Goal: Task Accomplishment & Management: Manage account settings

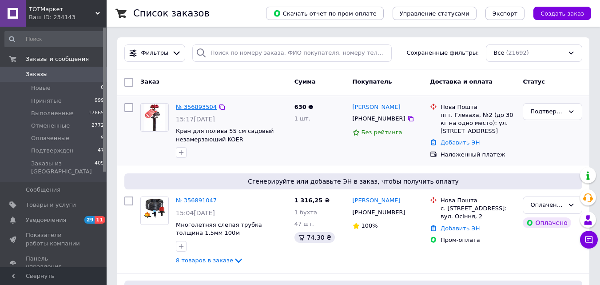
click at [200, 110] on link "№ 356893504" at bounding box center [196, 107] width 41 height 7
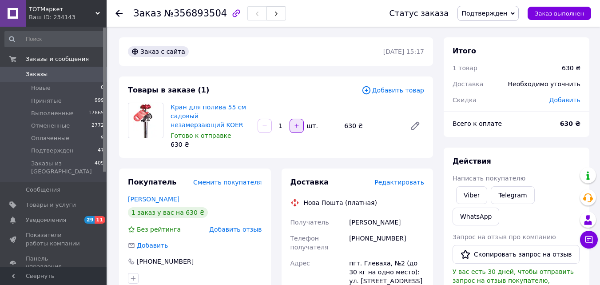
click at [297, 125] on icon "button" at bounding box center [297, 125] width 4 height 4
type input "2"
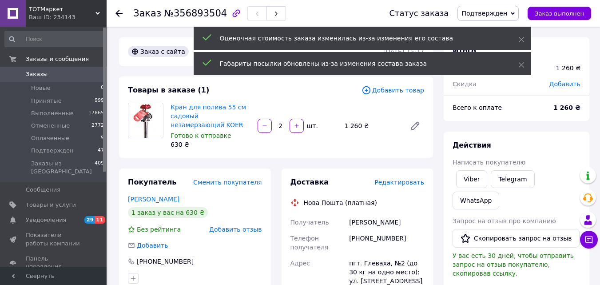
click at [39, 75] on span "Заказы" at bounding box center [37, 74] width 22 height 8
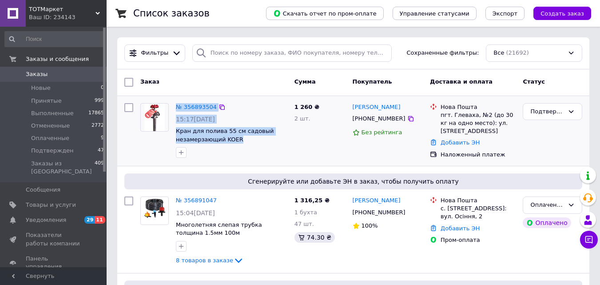
drag, startPoint x: 255, startPoint y: 143, endPoint x: 148, endPoint y: 120, distance: 109.1
click at [148, 120] on div "№ 356893504 15:17, 12.08.2025 Кран для полива 55 см садовый незамерзающий KOER" at bounding box center [214, 131] width 154 height 62
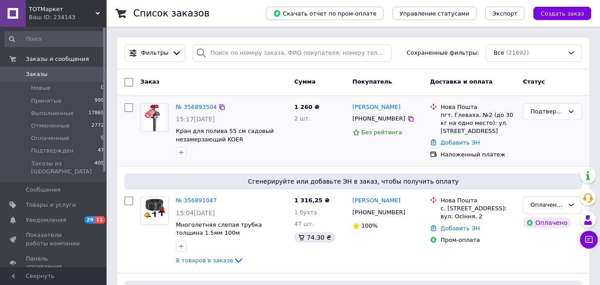
click at [242, 151] on div at bounding box center [231, 152] width 115 height 14
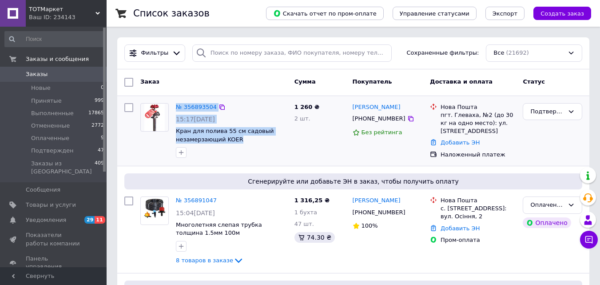
drag, startPoint x: 243, startPoint y: 144, endPoint x: 142, endPoint y: 117, distance: 104.0
click at [142, 117] on div "№ 356893504 15:17, 12.08.2025 Кран для полива 55 см садовый незамерзающий KOER" at bounding box center [214, 131] width 154 height 62
click at [260, 148] on div at bounding box center [231, 152] width 115 height 14
drag, startPoint x: 252, startPoint y: 144, endPoint x: 128, endPoint y: 116, distance: 127.1
click at [128, 116] on div "№ 356893504 15:17, 12.08.2025 Кран для полива 55 см садовый незамерзающий KOER …" at bounding box center [353, 131] width 465 height 63
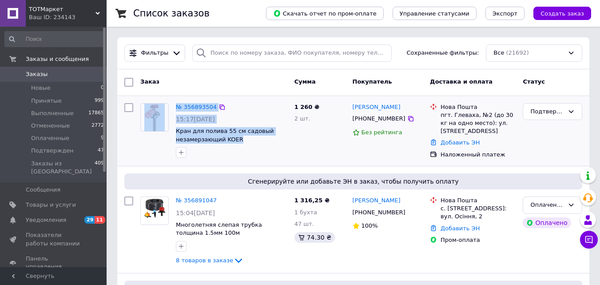
click at [263, 151] on div at bounding box center [231, 152] width 115 height 14
drag, startPoint x: 256, startPoint y: 146, endPoint x: 140, endPoint y: 118, distance: 119.3
click at [140, 118] on div "№ 356893504 15:17, 12.08.2025 Кран для полива 55 см садовый незамерзающий KOER" at bounding box center [214, 131] width 154 height 62
click at [272, 154] on div at bounding box center [231, 152] width 115 height 14
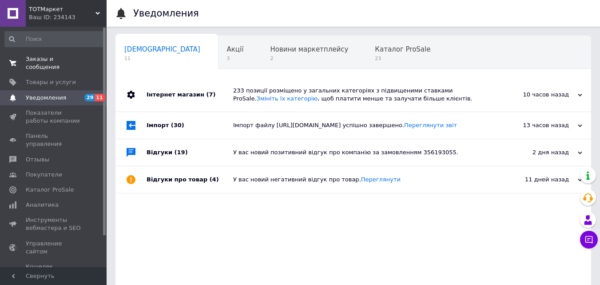
click at [56, 62] on span "Заказы и сообщения" at bounding box center [54, 63] width 56 height 16
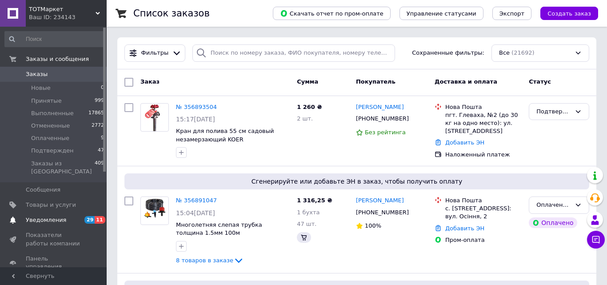
click at [46, 216] on span "Уведомления" at bounding box center [46, 220] width 40 height 8
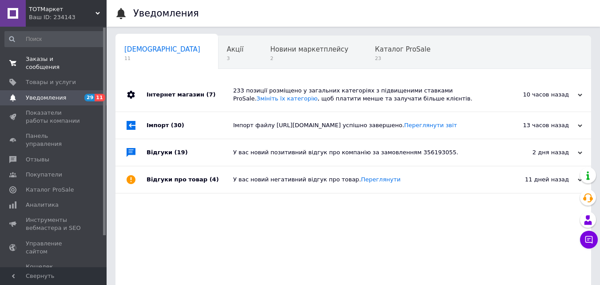
click at [63, 57] on span "Заказы и сообщения" at bounding box center [54, 63] width 56 height 16
